Goal: Task Accomplishment & Management: Manage account settings

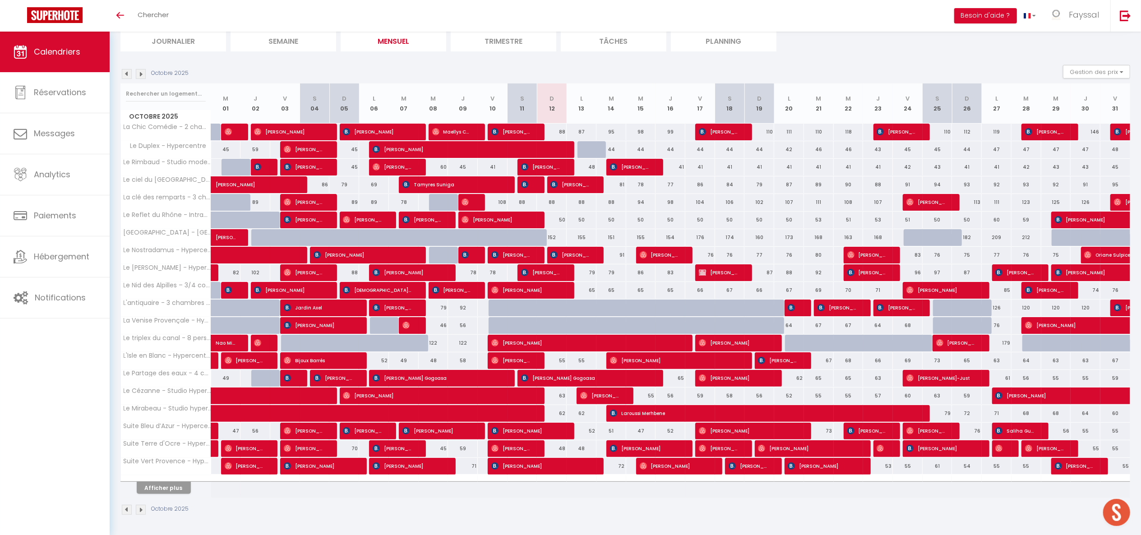
scroll to position [68, 0]
click at [172, 297] on button "Afficher plus" at bounding box center [164, 488] width 54 height 12
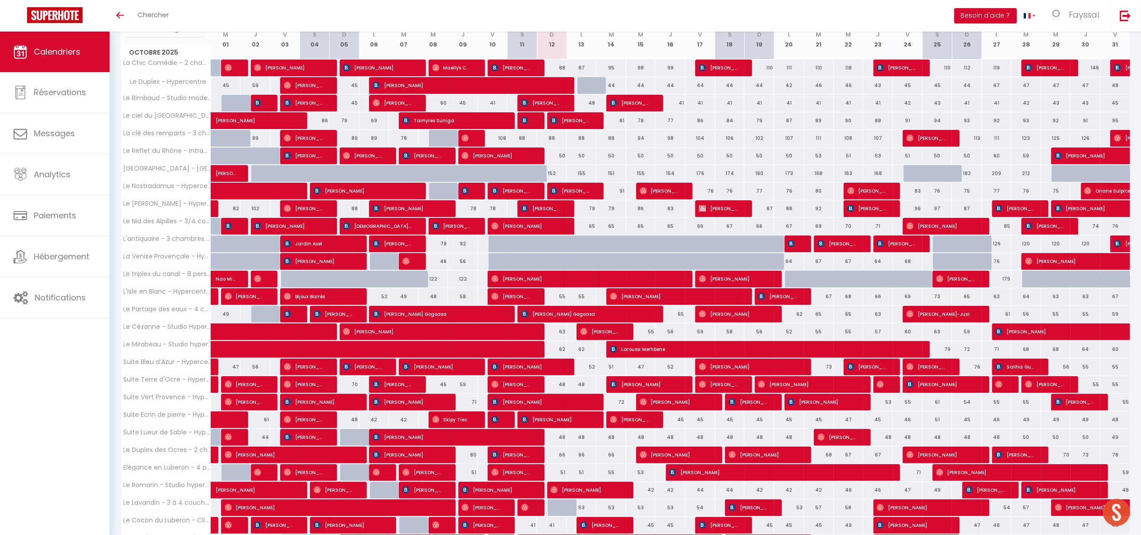
scroll to position [135, 0]
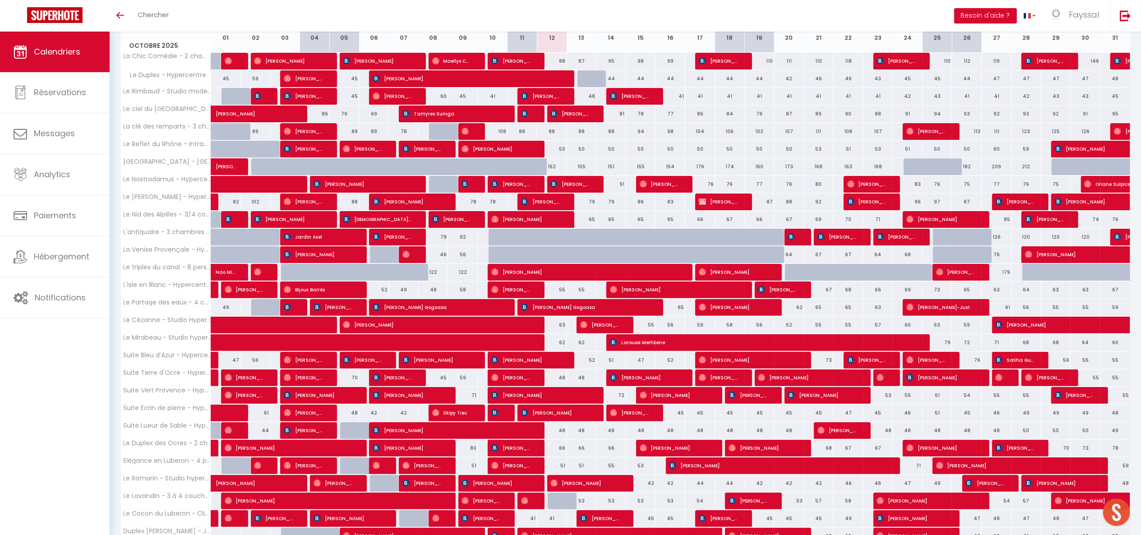
click at [561, 297] on div "66" at bounding box center [552, 448] width 30 height 17
type input "66"
type input "Dim 12 Octobre 2025"
type input "Lun 13 Octobre 2025"
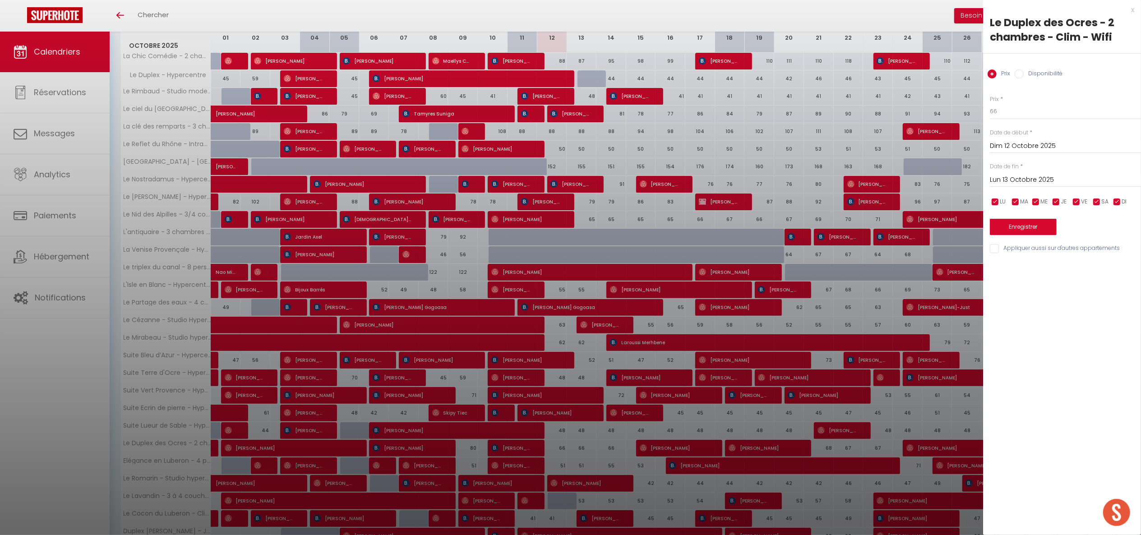
click at [633, 122] on div "Prix * 66 Statut * Disponible Indisponible Date de début * [DATE] < [DATE] > Di…" at bounding box center [1062, 169] width 158 height 171
click at [633, 114] on input "66" at bounding box center [1065, 111] width 151 height 16
type input "64"
click at [633, 229] on button "Enregistrer" at bounding box center [1023, 227] width 67 height 16
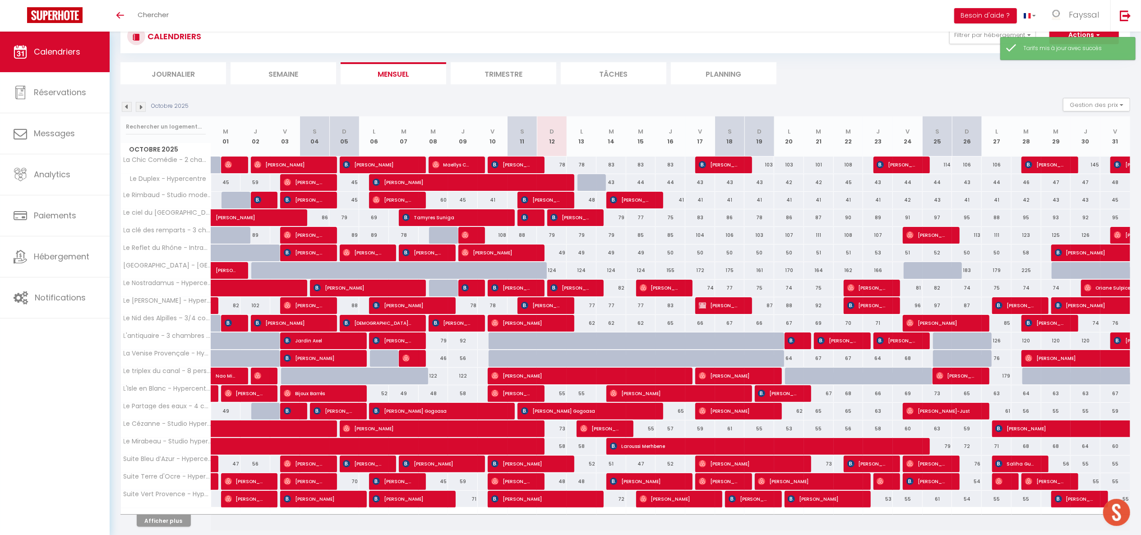
scroll to position [68, 0]
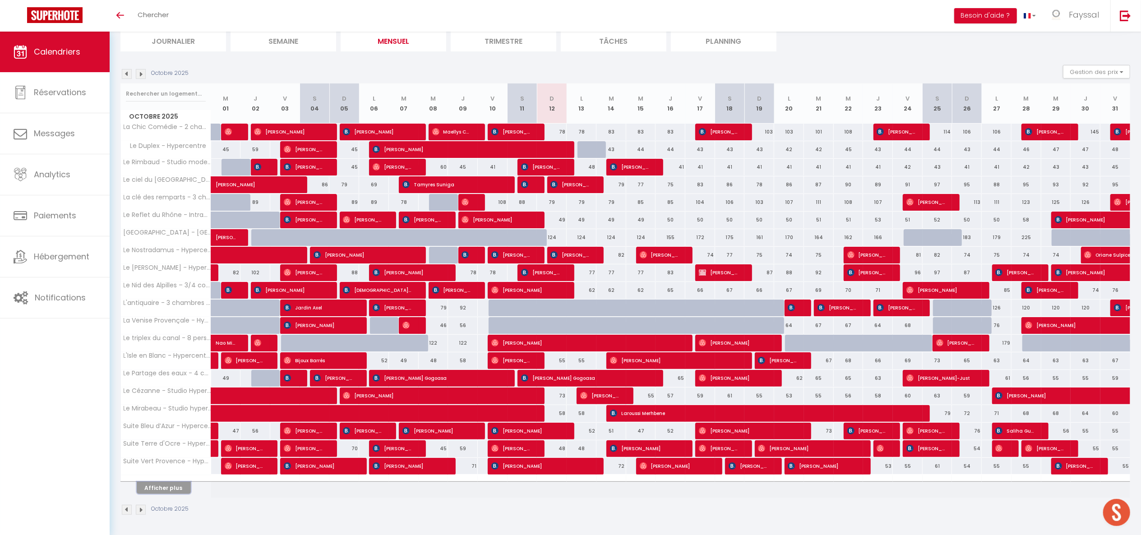
click at [180, 297] on button "Afficher plus" at bounding box center [164, 488] width 54 height 12
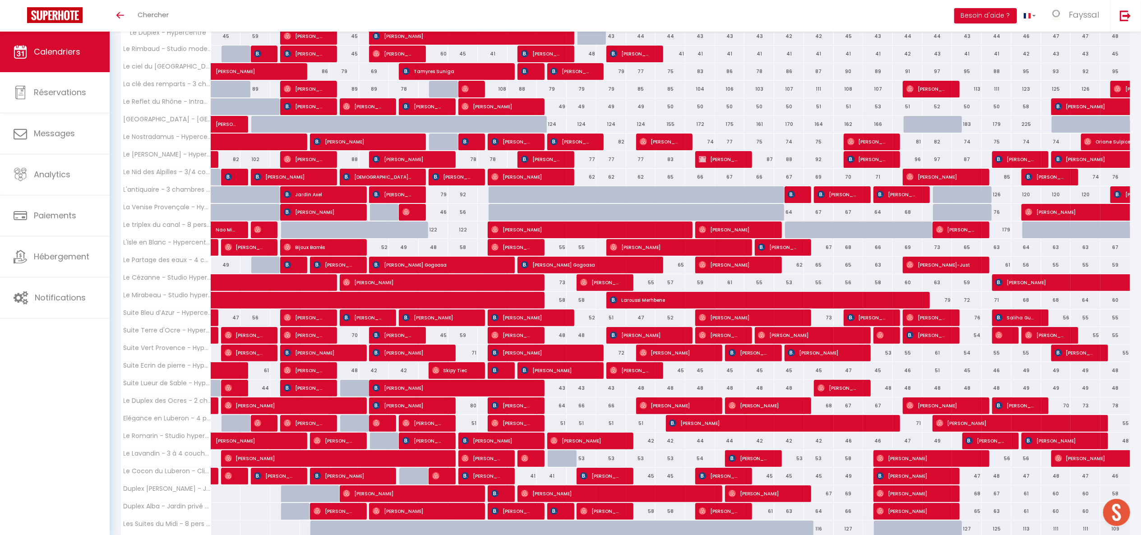
scroll to position [203, 0]
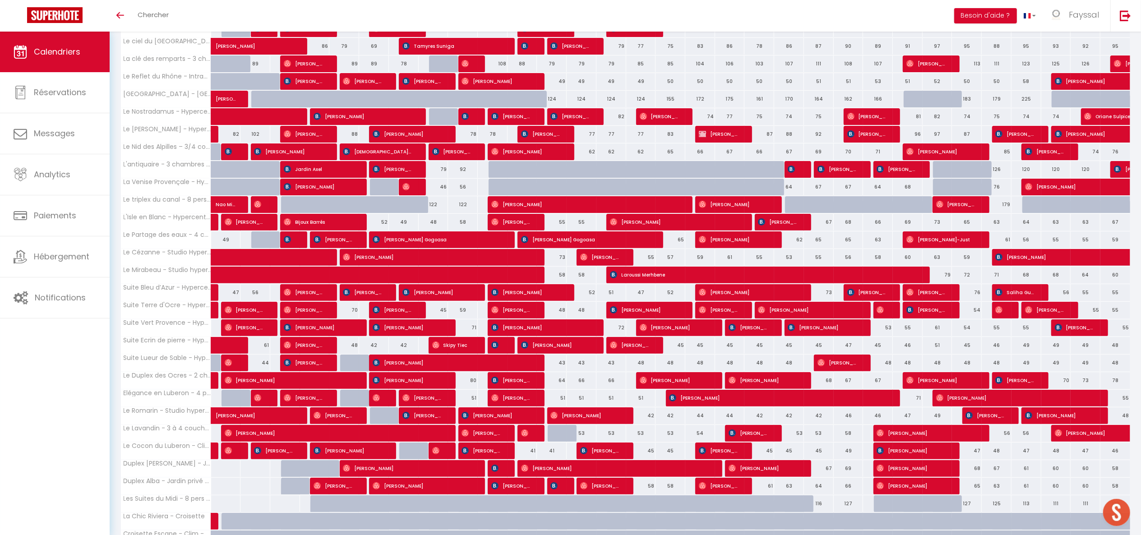
click at [563, 297] on div "64" at bounding box center [552, 380] width 30 height 17
type input "64"
type input "Dim 12 Octobre 2025"
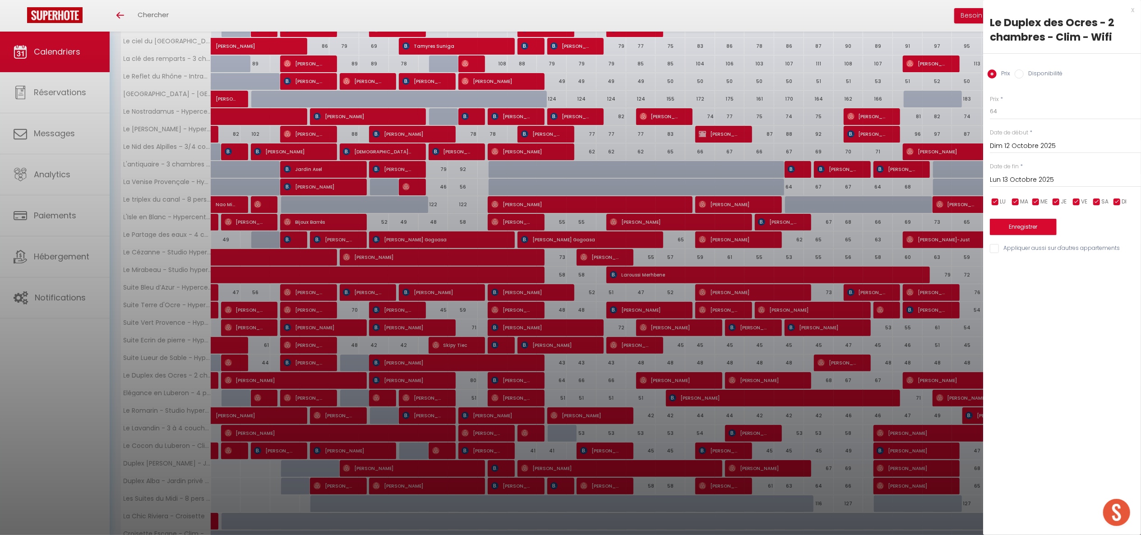
click at [633, 173] on div "[DATE] < [DATE] > Dim Lun Mar Mer Jeu Ven Sam 1 2 3 4 5 6 7 8 9 10 11 12 13 14 …" at bounding box center [1065, 179] width 151 height 16
click at [633, 178] on input "Lun 13 Octobre 2025" at bounding box center [1065, 180] width 151 height 12
click at [633, 272] on span "15" at bounding box center [1057, 267] width 19 height 18
type input "Mer 15 Octobre 2025"
click at [633, 226] on button "Enregistrer" at bounding box center [1023, 227] width 67 height 16
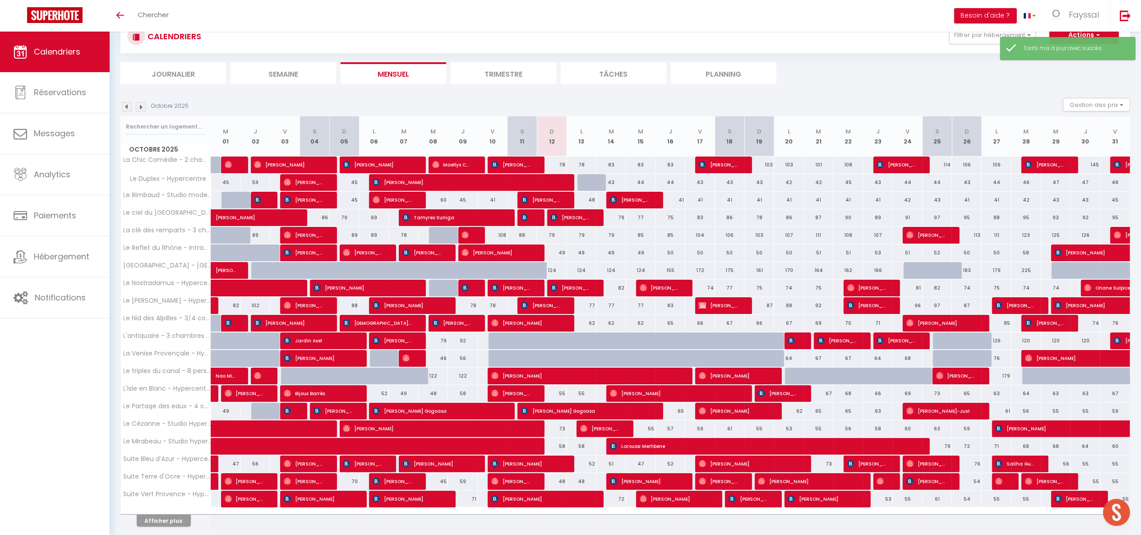
scroll to position [68, 0]
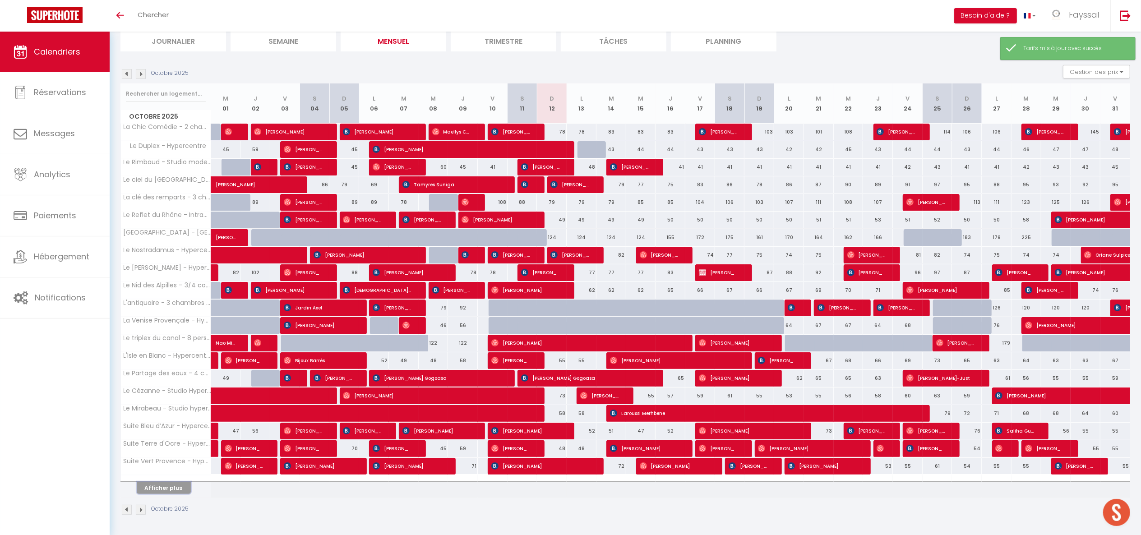
click at [174, 297] on button "Afficher plus" at bounding box center [164, 488] width 54 height 12
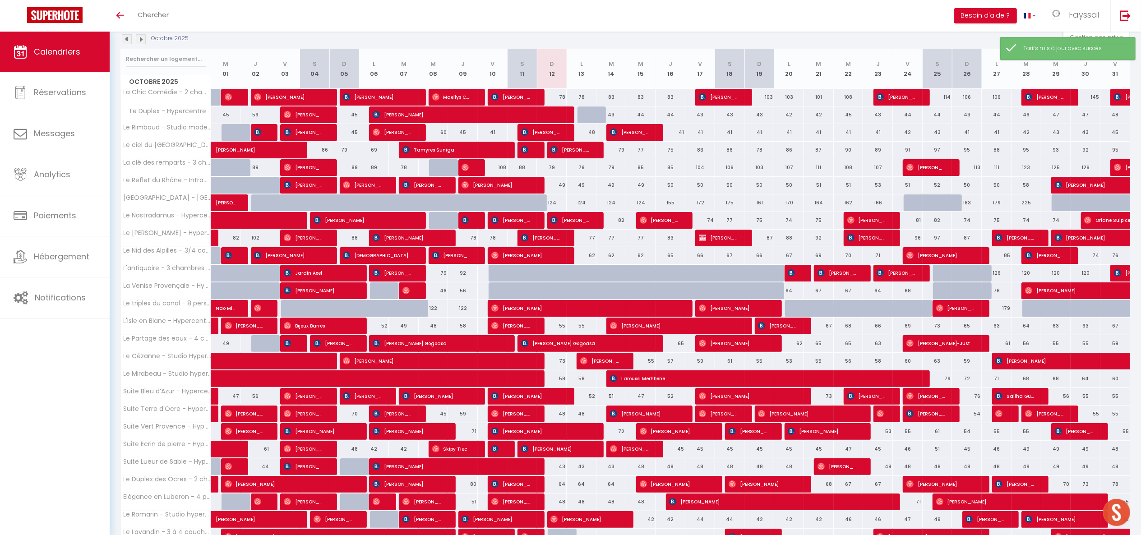
scroll to position [143, 0]
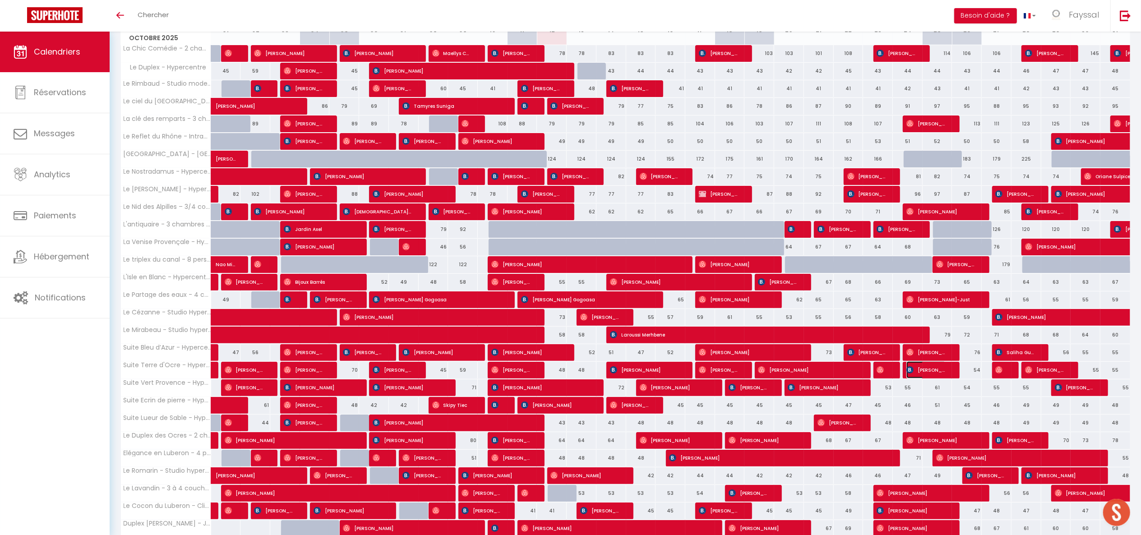
click at [633, 297] on span "[PERSON_NAME]" at bounding box center [926, 369] width 40 height 17
select select "OK"
select select "KO"
select select "0"
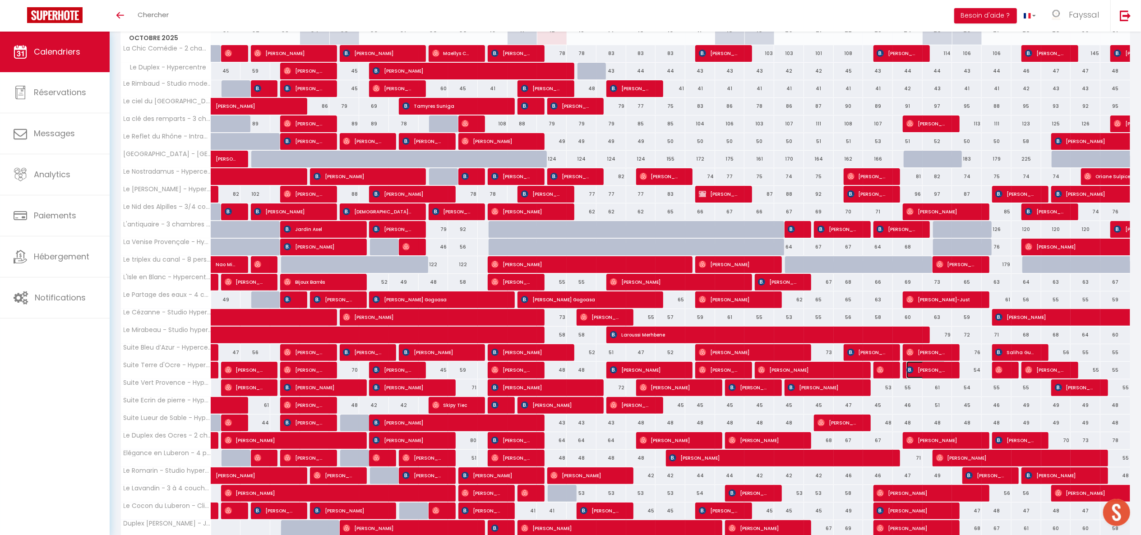
select select "1"
select select
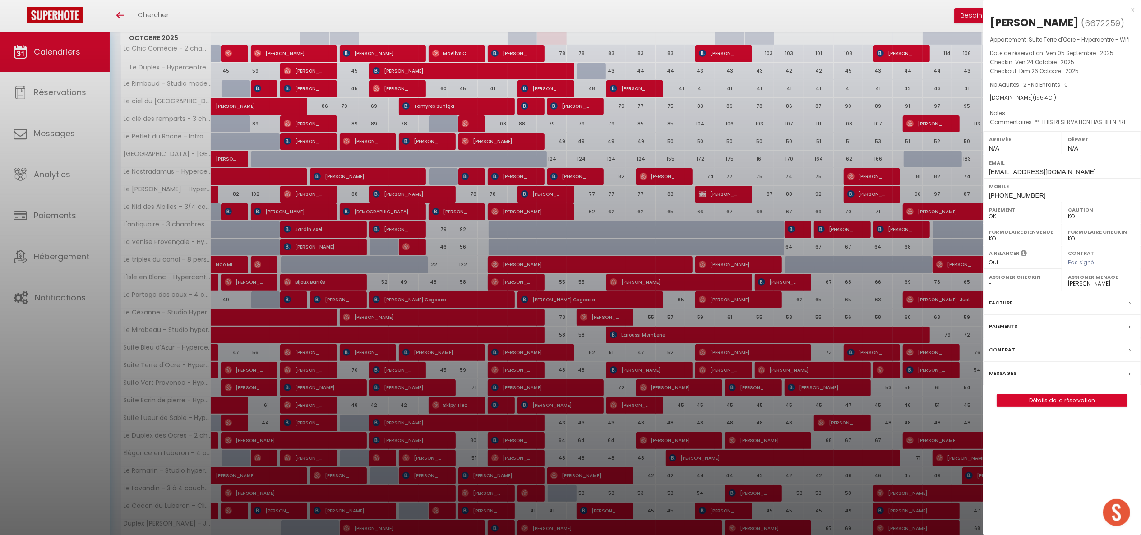
click at [633, 297] on div at bounding box center [570, 267] width 1141 height 535
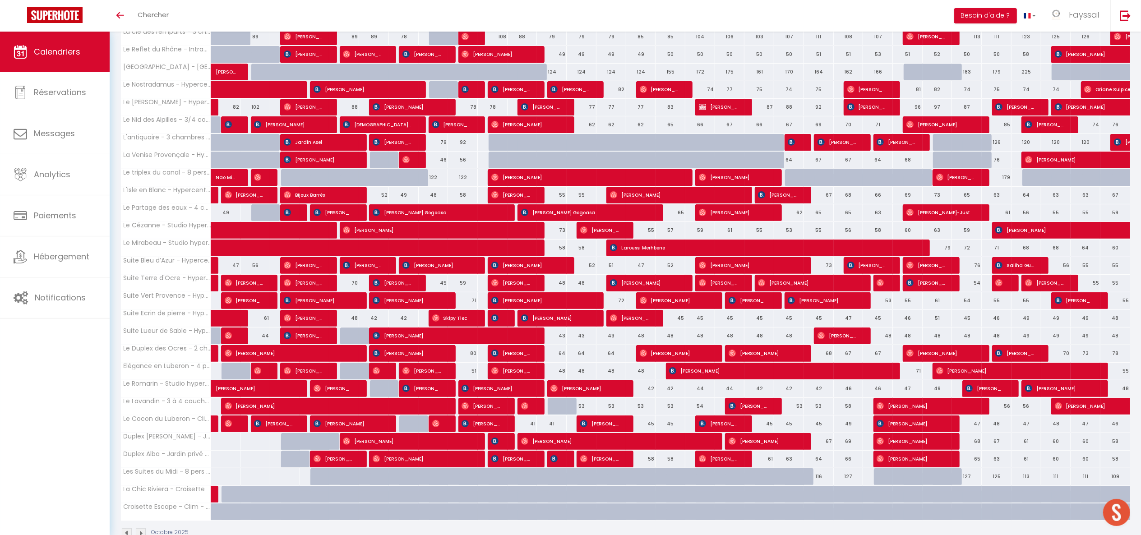
scroll to position [258, 0]
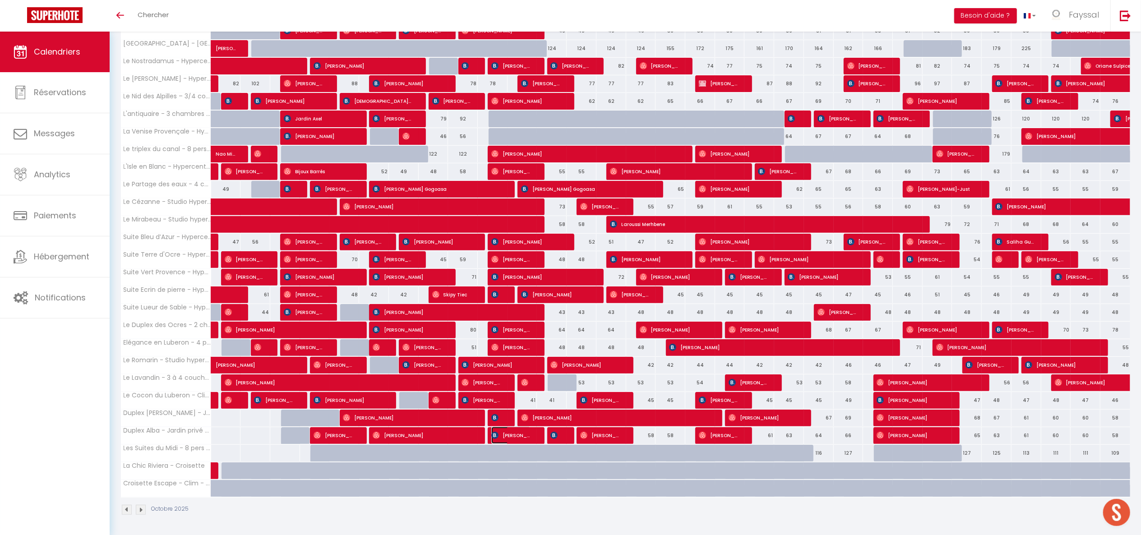
click at [512, 297] on span "[PERSON_NAME]" at bounding box center [511, 435] width 40 height 17
select select "53482"
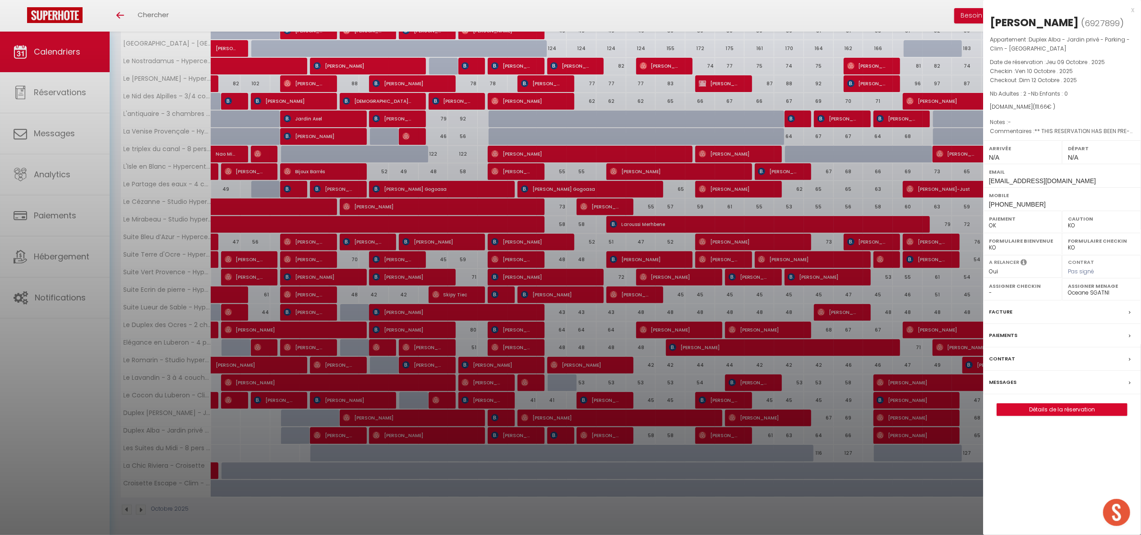
click at [506, 297] on div at bounding box center [570, 267] width 1141 height 535
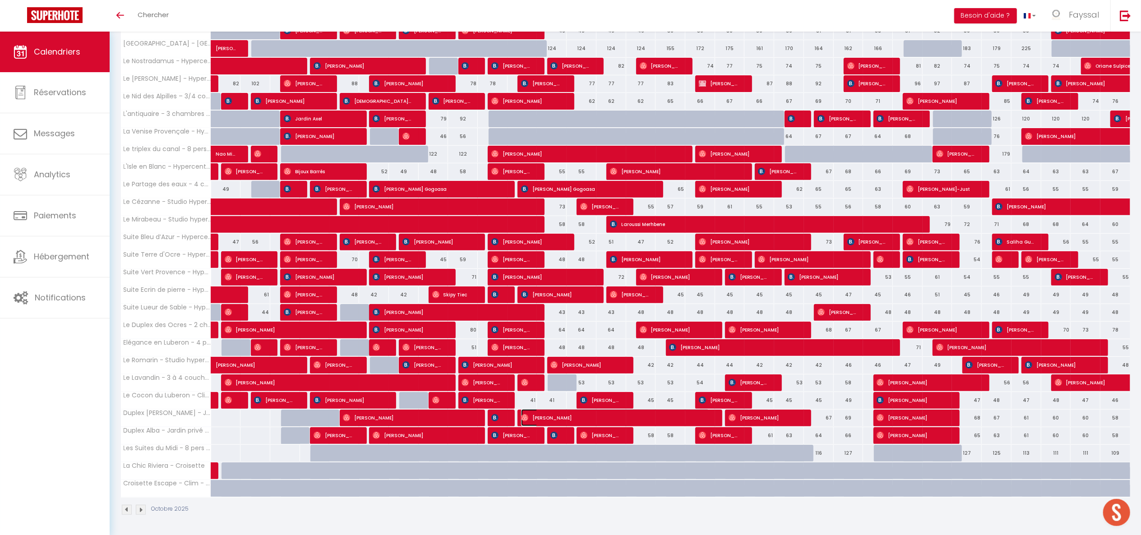
click at [542, 297] on span "[PERSON_NAME]" at bounding box center [615, 417] width 189 height 17
select select "OK"
select select
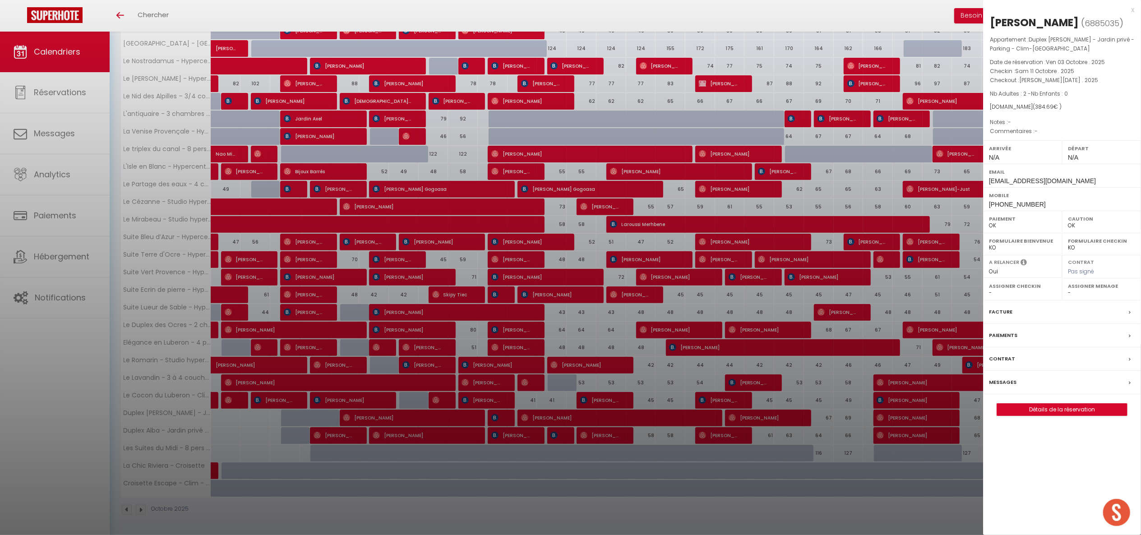
click at [542, 297] on div at bounding box center [570, 267] width 1141 height 535
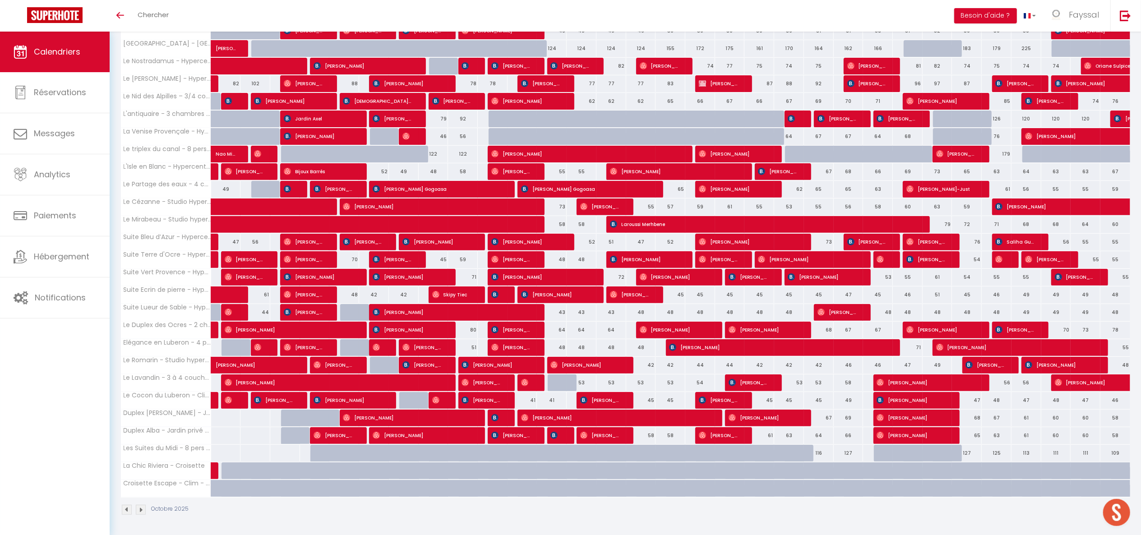
click at [563, 297] on div at bounding box center [562, 435] width 30 height 17
click at [562, 297] on div at bounding box center [562, 435] width 30 height 17
click at [499, 297] on span "[PERSON_NAME]" at bounding box center [511, 435] width 40 height 17
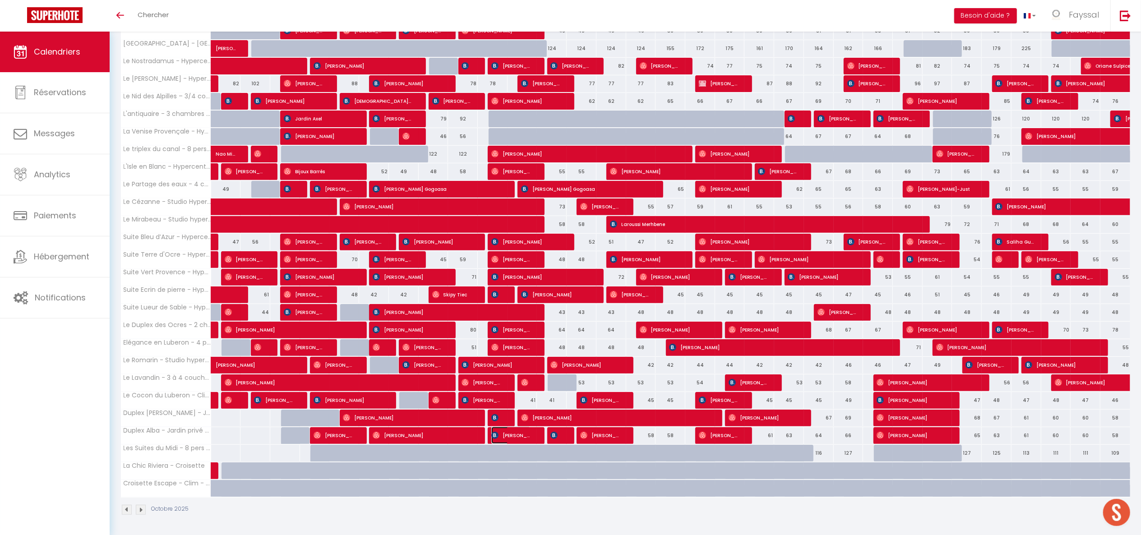
select select "KO"
select select "53482"
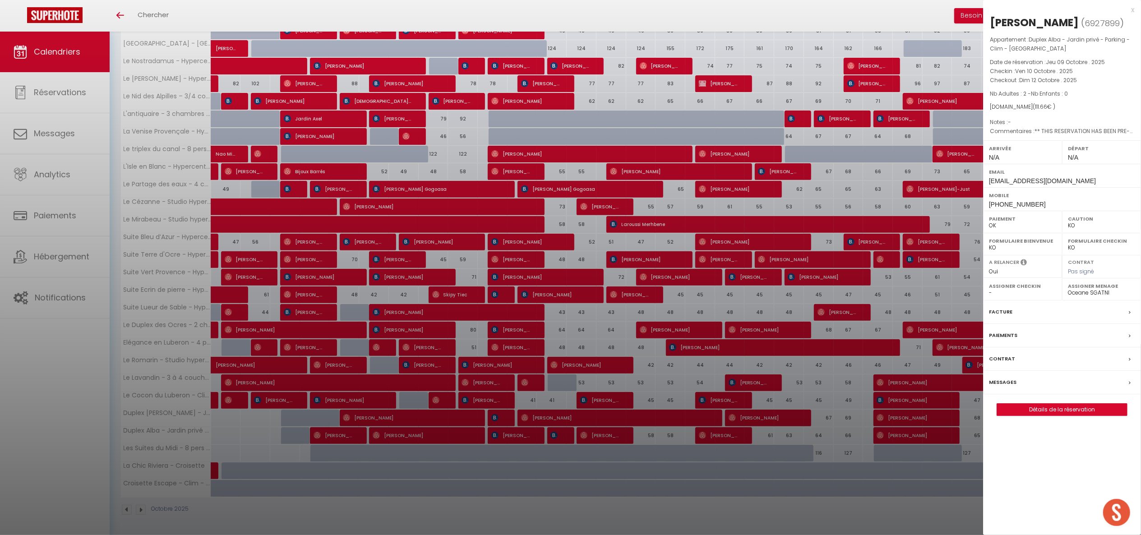
click at [633, 11] on div "x" at bounding box center [1058, 10] width 151 height 11
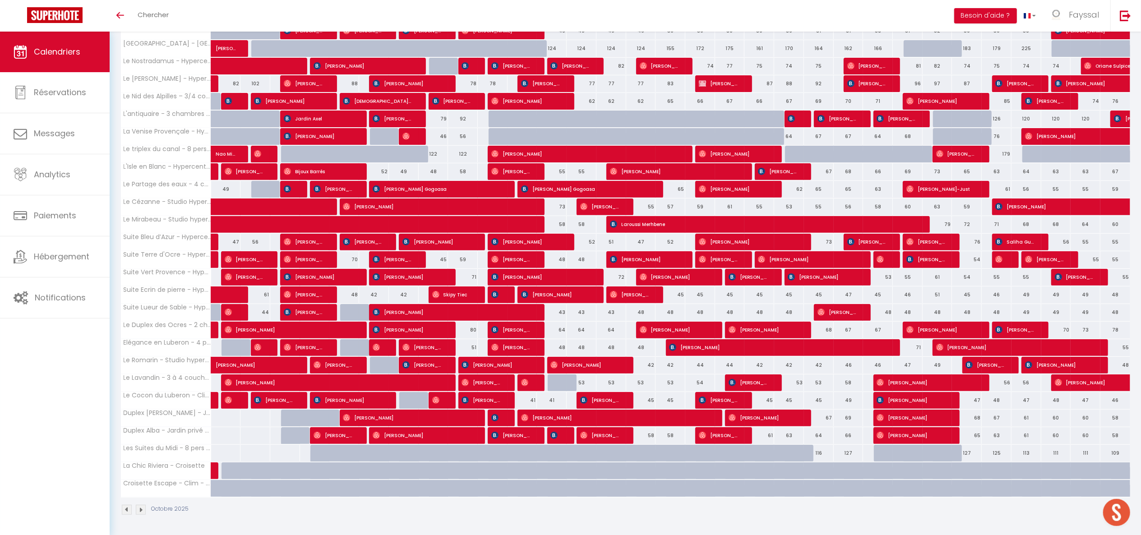
click at [561, 297] on div at bounding box center [562, 435] width 30 height 17
click at [560, 297] on span "[PERSON_NAME]" at bounding box center [555, 435] width 10 height 17
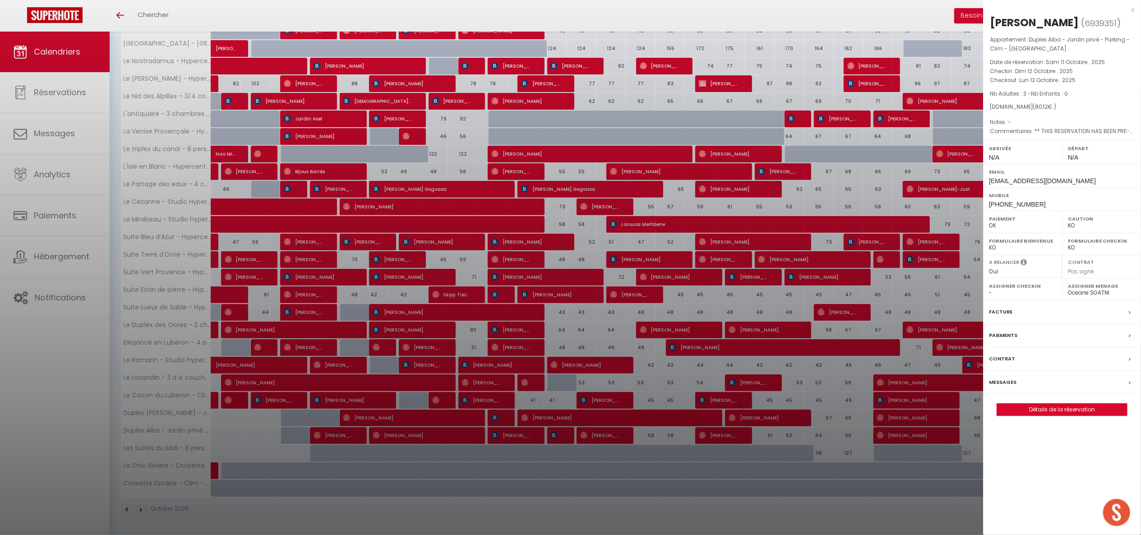
click at [560, 297] on div at bounding box center [570, 267] width 1141 height 535
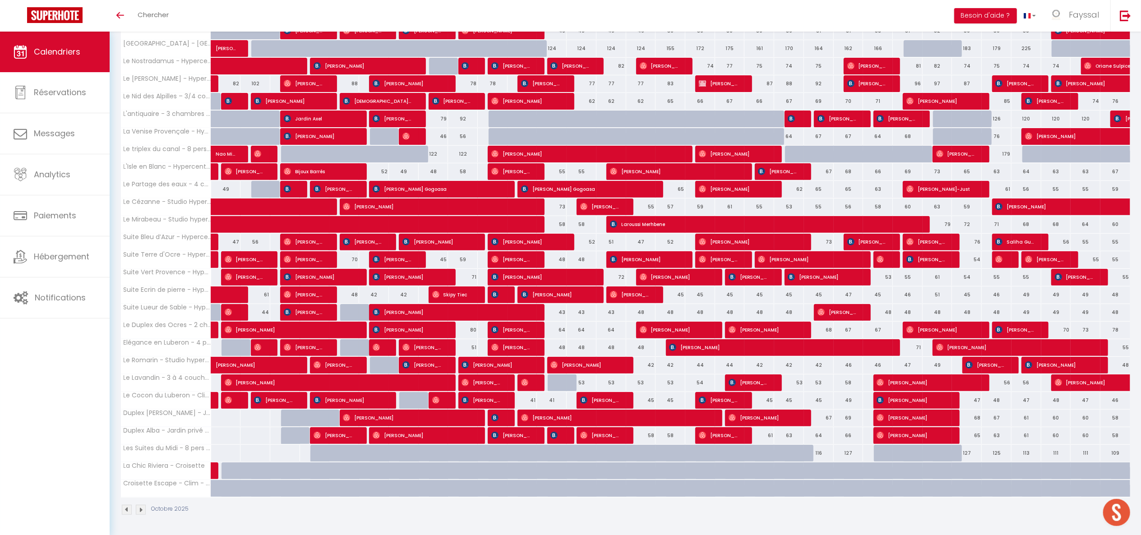
click at [563, 297] on div at bounding box center [562, 435] width 30 height 17
click at [560, 297] on span "[PERSON_NAME]" at bounding box center [555, 435] width 10 height 17
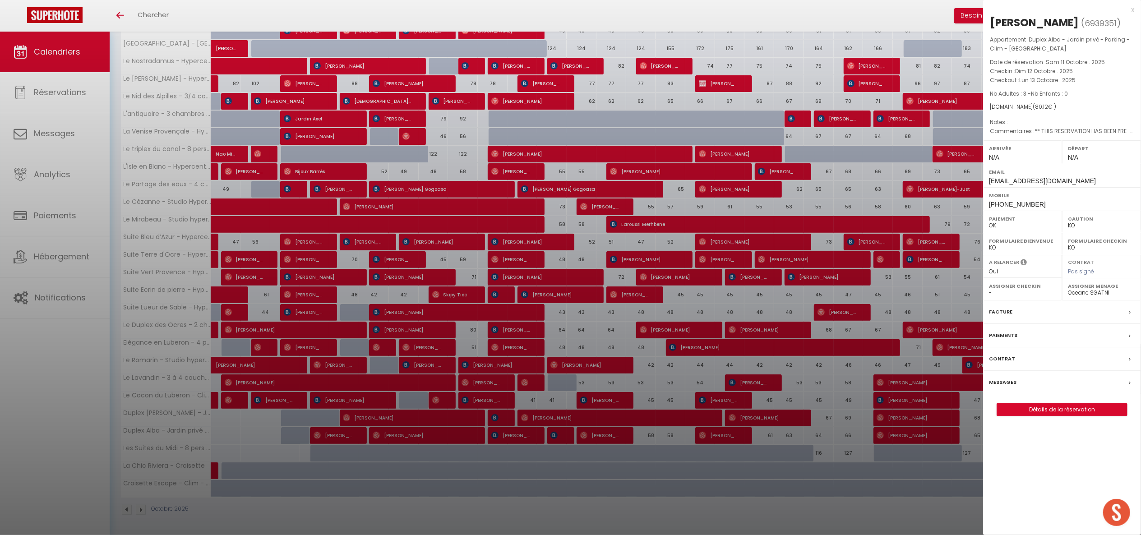
click at [599, 297] on div at bounding box center [570, 267] width 1141 height 535
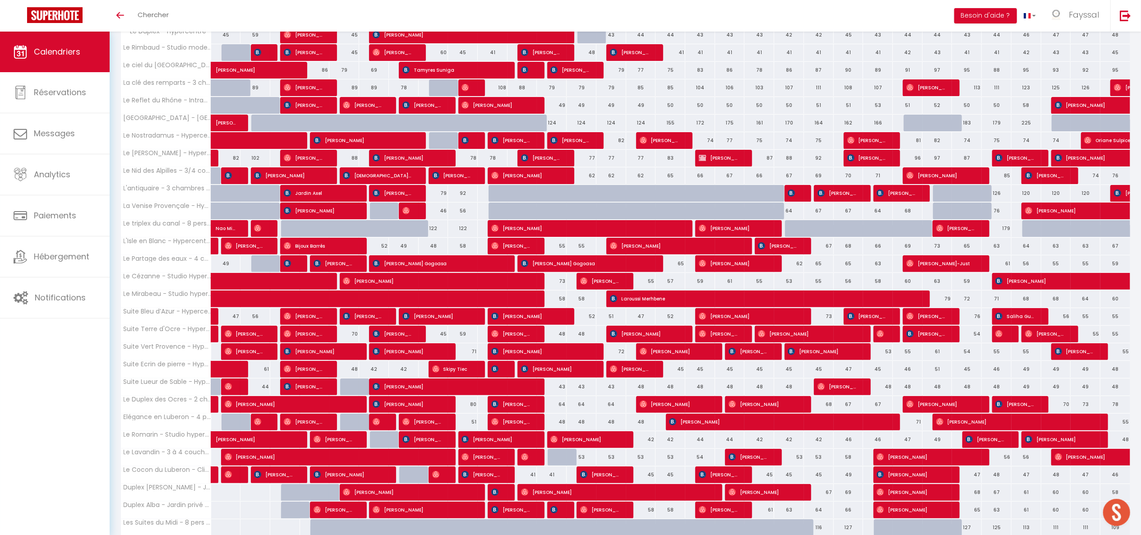
scroll to position [198, 0]
